Goal: Task Accomplishment & Management: Use online tool/utility

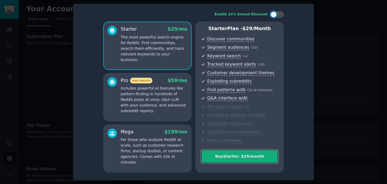
click at [234, 156] on div "Buy Starter - $ 29 /month" at bounding box center [239, 156] width 77 height 6
click at [250, 156] on div "Buy Starter - $ 29 /month" at bounding box center [239, 156] width 77 height 6
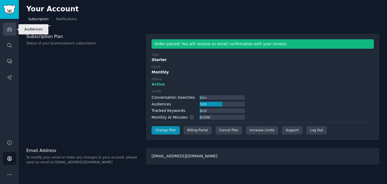
click at [9, 27] on icon "Sidebar" at bounding box center [10, 29] width 6 height 6
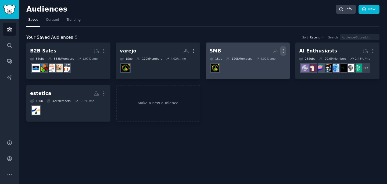
click at [284, 50] on icon "button" at bounding box center [283, 51] width 6 height 6
click at [270, 63] on p "Delete" at bounding box center [268, 62] width 12 height 6
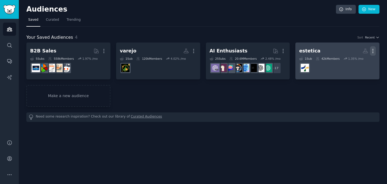
click at [372, 50] on icon "button" at bounding box center [373, 51] width 6 height 6
click at [360, 60] on p "Delete" at bounding box center [358, 62] width 12 height 6
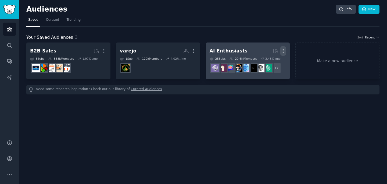
click at [282, 51] on icon "button" at bounding box center [283, 51] width 6 height 6
click at [273, 63] on p "Delete" at bounding box center [268, 62] width 12 height 6
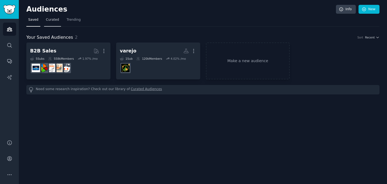
click at [51, 23] on link "Curated" at bounding box center [52, 21] width 17 height 11
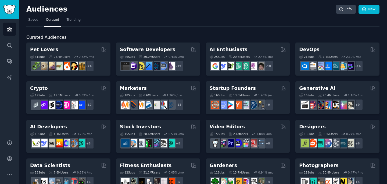
click at [36, 14] on div "Audiences Info New" at bounding box center [202, 10] width 353 height 11
click at [36, 25] on link "Saved" at bounding box center [33, 21] width 14 height 11
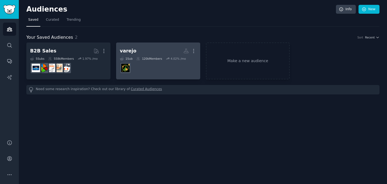
click at [156, 55] on h2 "varejo Custom Audience More" at bounding box center [158, 50] width 77 height 9
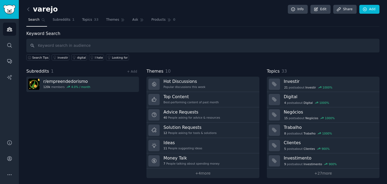
click at [48, 8] on h2 "varejo" at bounding box center [41, 9] width 31 height 9
click at [323, 10] on link "Edit" at bounding box center [320, 9] width 20 height 9
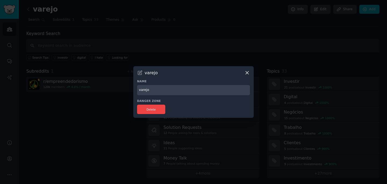
click at [149, 88] on input "varejo" at bounding box center [193, 90] width 113 height 10
type input "Empreendedorismo BR"
click at [151, 113] on button "Delete" at bounding box center [151, 108] width 28 height 9
click at [183, 78] on div "varejo Name Empreendedorismo BR Danger Zone Delete" at bounding box center [193, 92] width 120 height 52
click at [248, 73] on icon at bounding box center [246, 72] width 3 height 3
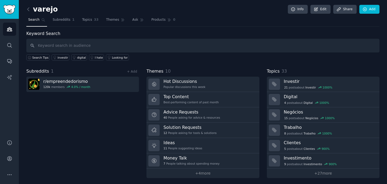
click at [47, 7] on h2 "varejo" at bounding box center [41, 9] width 31 height 9
click at [328, 13] on link "Edit" at bounding box center [320, 9] width 20 height 9
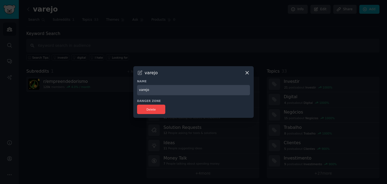
click at [204, 89] on input "varejo" at bounding box center [193, 90] width 113 height 10
type input "Var"
click at [152, 114] on div "varejo Name Var Danger Zone Delete" at bounding box center [193, 92] width 120 height 52
click at [152, 107] on button "Delete" at bounding box center [151, 108] width 28 height 9
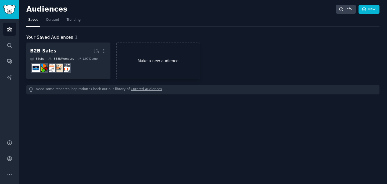
click at [132, 59] on link "Make a new audience" at bounding box center [158, 60] width 84 height 37
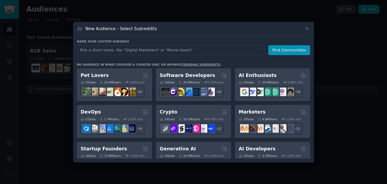
click at [124, 51] on input "text" at bounding box center [170, 50] width 187 height 10
type input "clinic"
click button "Find Communities" at bounding box center [289, 50] width 42 height 10
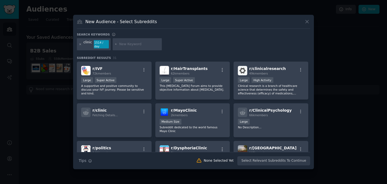
click at [79, 44] on icon at bounding box center [79, 44] width 1 height 1
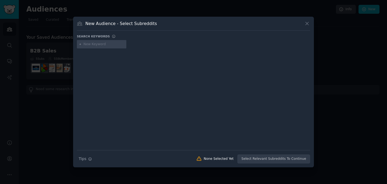
click at [90, 44] on input "text" at bounding box center [104, 44] width 41 height 5
type input "dermatology"
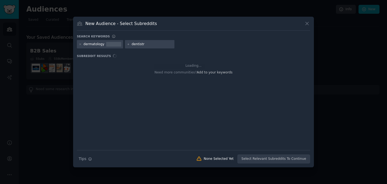
type input "dentistry"
type input "dentist"
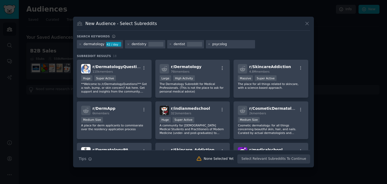
type input "psycology"
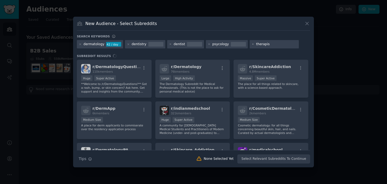
type input "therapist"
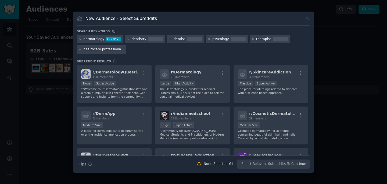
type input "healthcare professional"
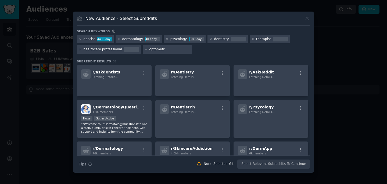
type input "optometry"
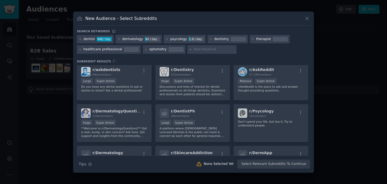
scroll to position [3, 0]
click at [195, 90] on div "r/ askdentists 84k members Large Super Active Do you have any dental questions …" at bounding box center [193, 110] width 233 height 90
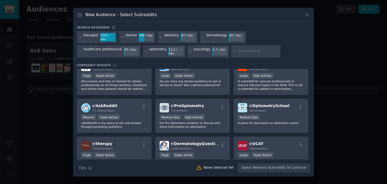
scroll to position [0, 0]
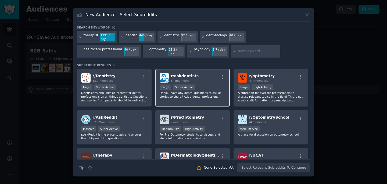
click at [200, 91] on p "Do you have any dental questions to ask or stories to share? Ask a dental profe…" at bounding box center [193, 95] width 66 height 8
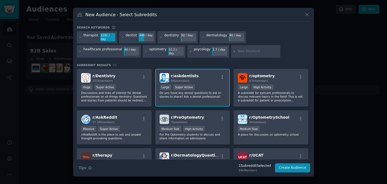
click at [200, 92] on p "Do you have any dental questions to ask or stories to share? Ask a dental profe…" at bounding box center [193, 95] width 66 height 8
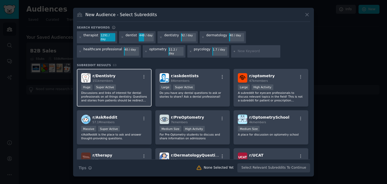
click at [129, 92] on p "Discussions and links of interest for dental professionals on all things dentis…" at bounding box center [114, 96] width 66 height 11
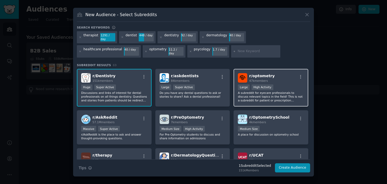
click at [269, 91] on p "A subreddit for eyecare professionals to discuss relevant topics in the field! …" at bounding box center [271, 96] width 66 height 11
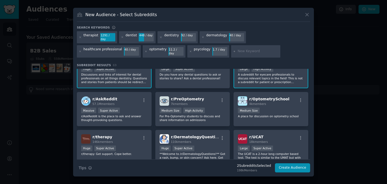
scroll to position [25, 0]
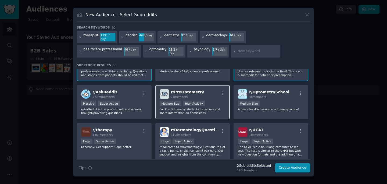
click at [206, 110] on p "For Pre-Optometry students to discuss and share information on admissions" at bounding box center [193, 111] width 66 height 8
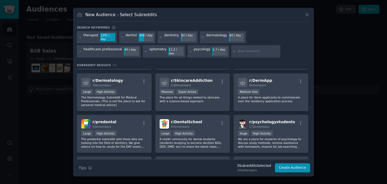
scroll to position [158, 0]
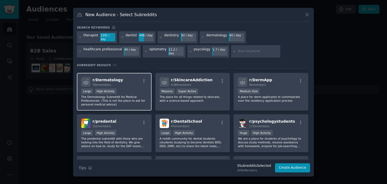
click at [136, 95] on p "The Dermatology Subreddit for Medical Professionals. (This is not the place to …" at bounding box center [114, 100] width 66 height 11
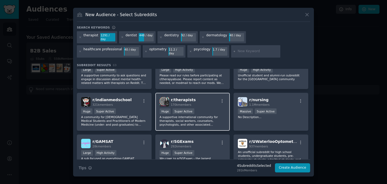
scroll to position [263, 0]
click at [209, 115] on p "A supportive international community for therapists, social workers, counselors…" at bounding box center [193, 120] width 66 height 11
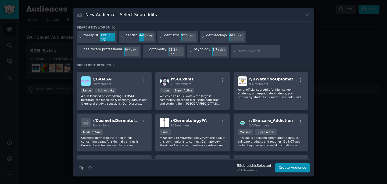
scroll to position [325, 0]
click at [295, 166] on button "Create Audience" at bounding box center [292, 167] width 35 height 9
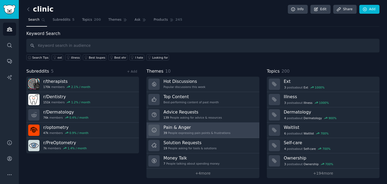
click at [227, 133] on div "39 People expressing pain points & frustrations" at bounding box center [196, 133] width 67 height 4
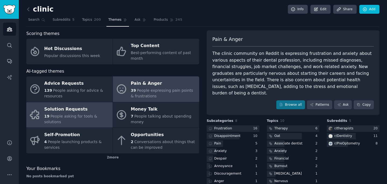
click at [95, 113] on div "Solution Requests" at bounding box center [77, 109] width 66 height 9
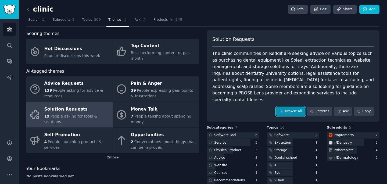
click at [277, 107] on link "Browse all" at bounding box center [290, 111] width 29 height 9
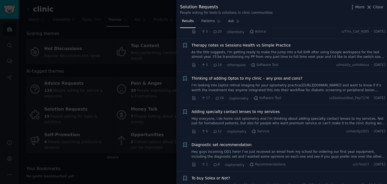
scroll to position [31, 0]
